Goal: Information Seeking & Learning: Learn about a topic

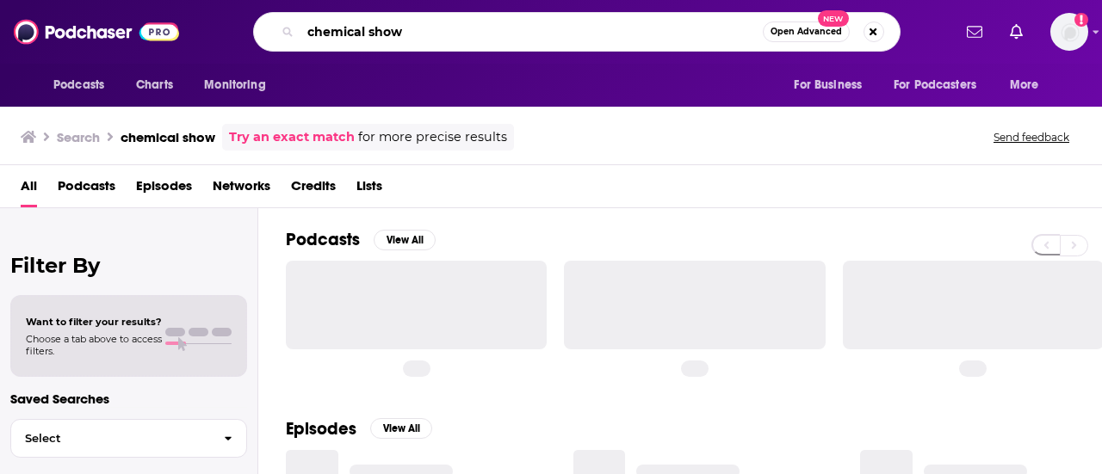
click at [434, 36] on input "chemical show" at bounding box center [532, 32] width 462 height 28
drag, startPoint x: 0, startPoint y: 0, endPoint x: 434, endPoint y: 36, distance: 435.5
click at [434, 36] on input "chemical show" at bounding box center [532, 32] width 462 height 28
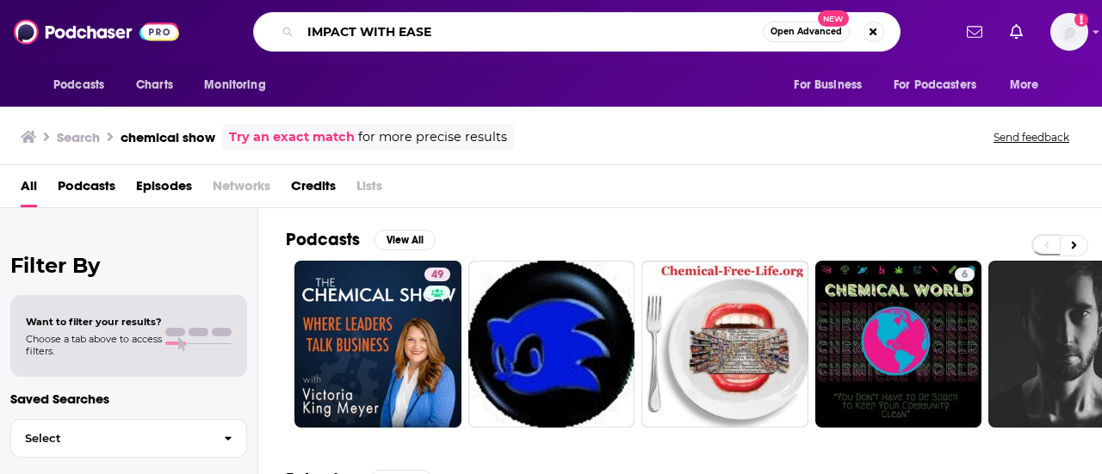
type input "IMPACT WITH EASE"
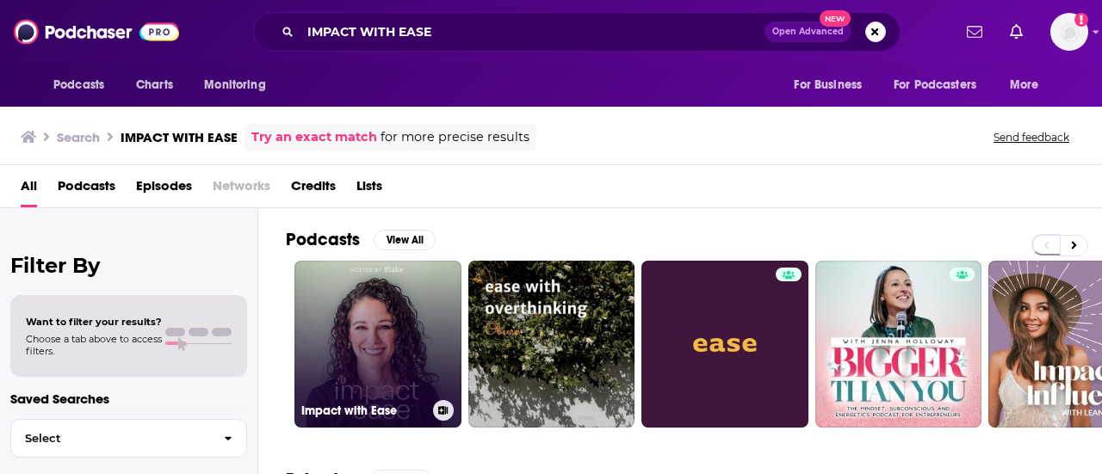
click at [359, 327] on link "Impact with Ease" at bounding box center [377, 344] width 167 height 167
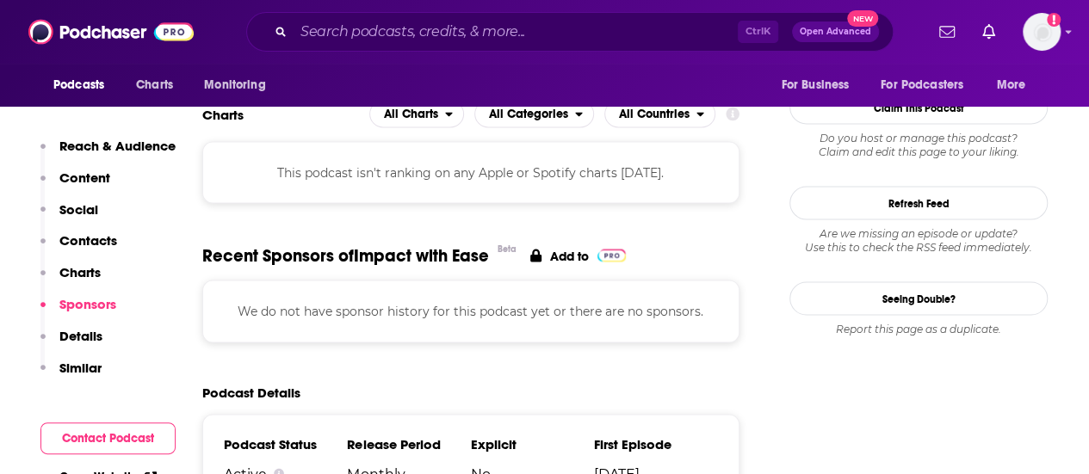
scroll to position [1535, 0]
